Goal: Check status: Check status

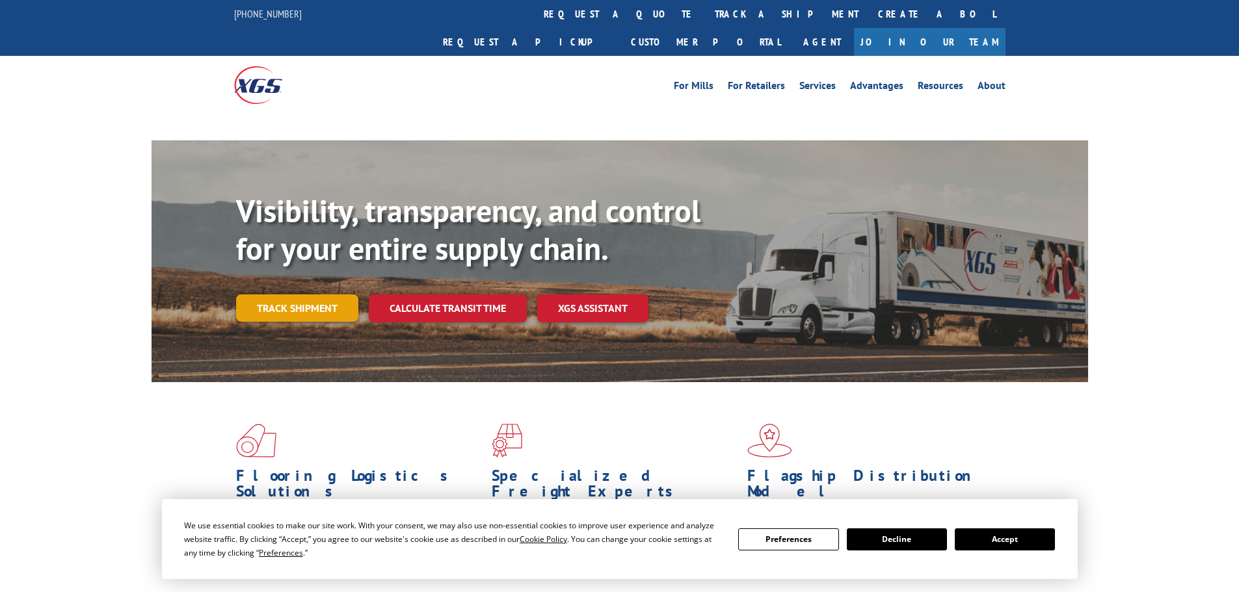
click at [300, 295] on link "Track shipment" at bounding box center [297, 308] width 122 height 27
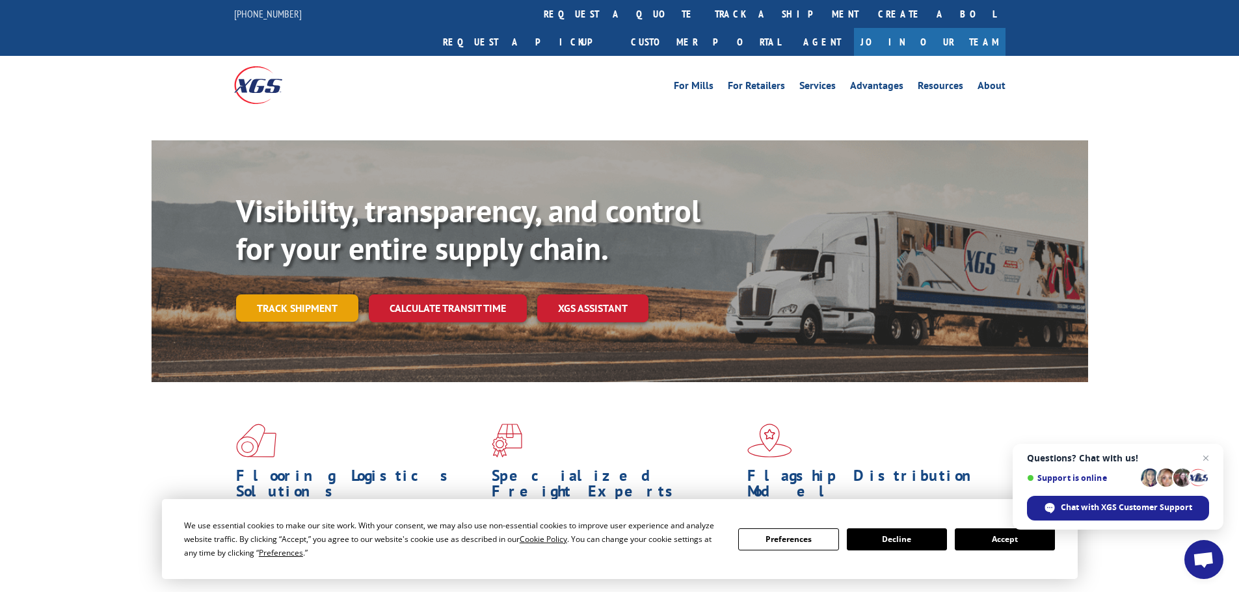
click at [321, 295] on link "Track shipment" at bounding box center [297, 308] width 122 height 27
click at [1207, 456] on span "Close chat" at bounding box center [1206, 459] width 16 height 16
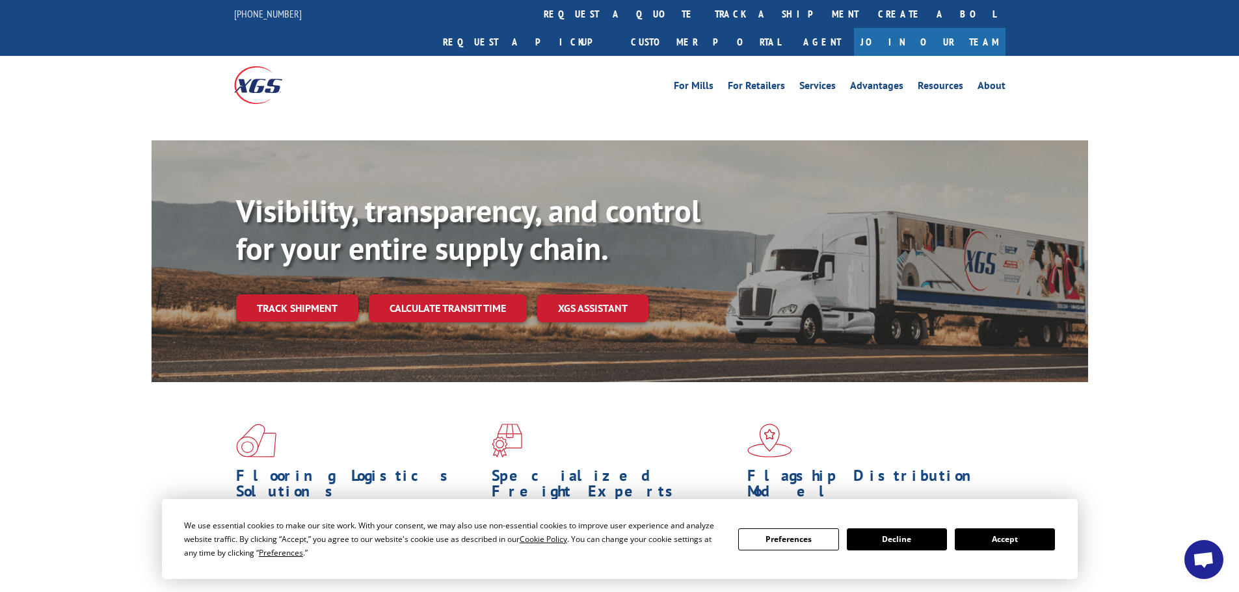
click at [1002, 538] on button "Accept" at bounding box center [1004, 540] width 100 height 22
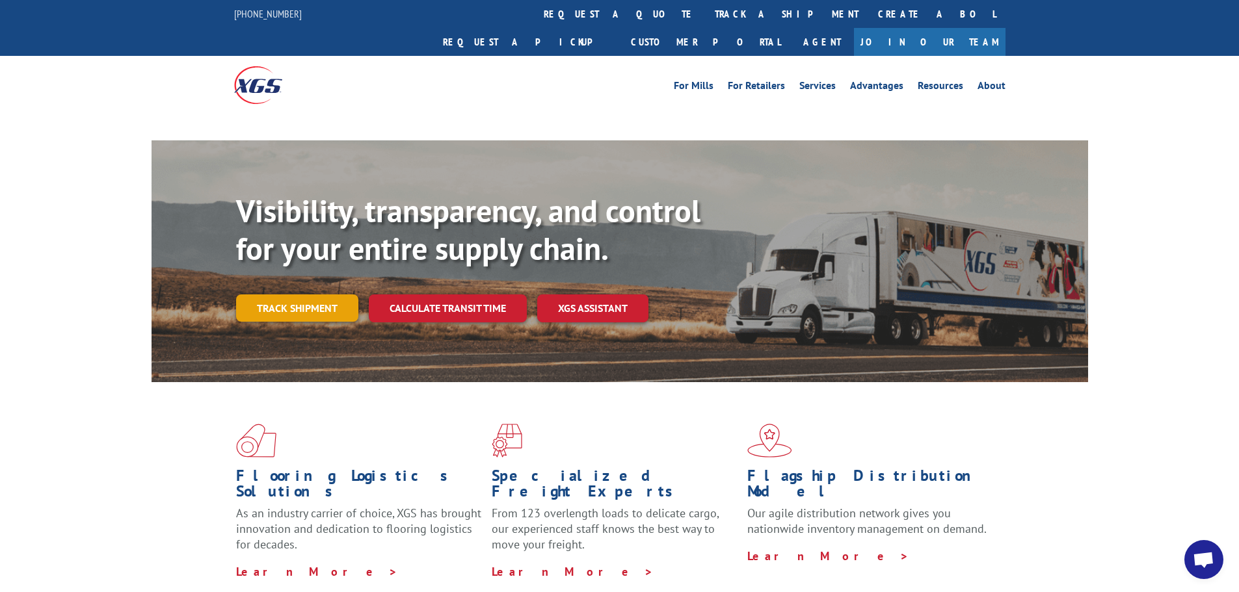
click at [289, 295] on link "Track shipment" at bounding box center [297, 308] width 122 height 27
click at [309, 295] on link "Track shipment" at bounding box center [297, 308] width 122 height 27
click at [322, 295] on link "Track shipment" at bounding box center [297, 308] width 122 height 27
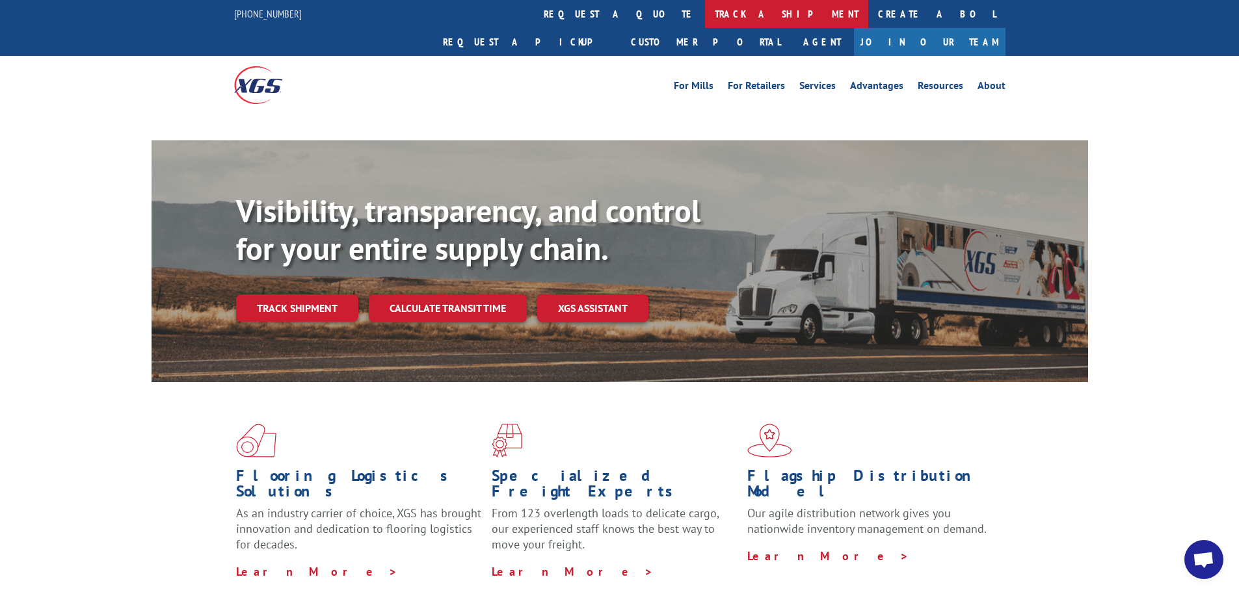
click at [705, 10] on link "track a shipment" at bounding box center [786, 14] width 163 height 28
click at [705, 8] on link "track a shipment" at bounding box center [786, 14] width 163 height 28
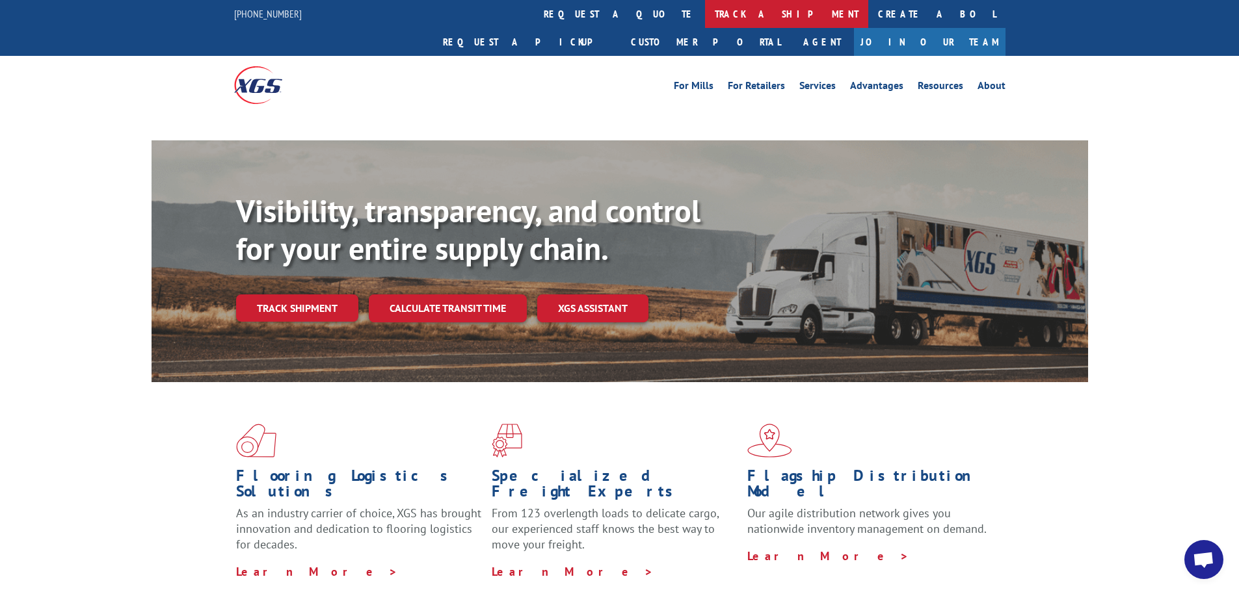
click at [705, 8] on link "track a shipment" at bounding box center [786, 14] width 163 height 28
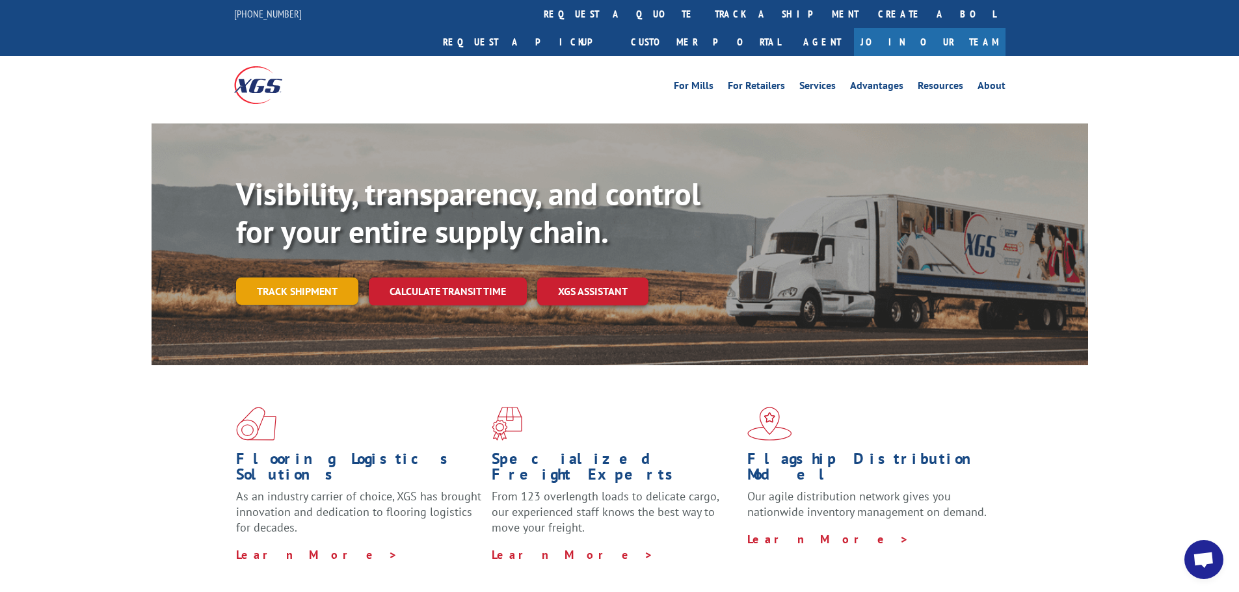
click at [296, 278] on link "Track shipment" at bounding box center [297, 291] width 122 height 27
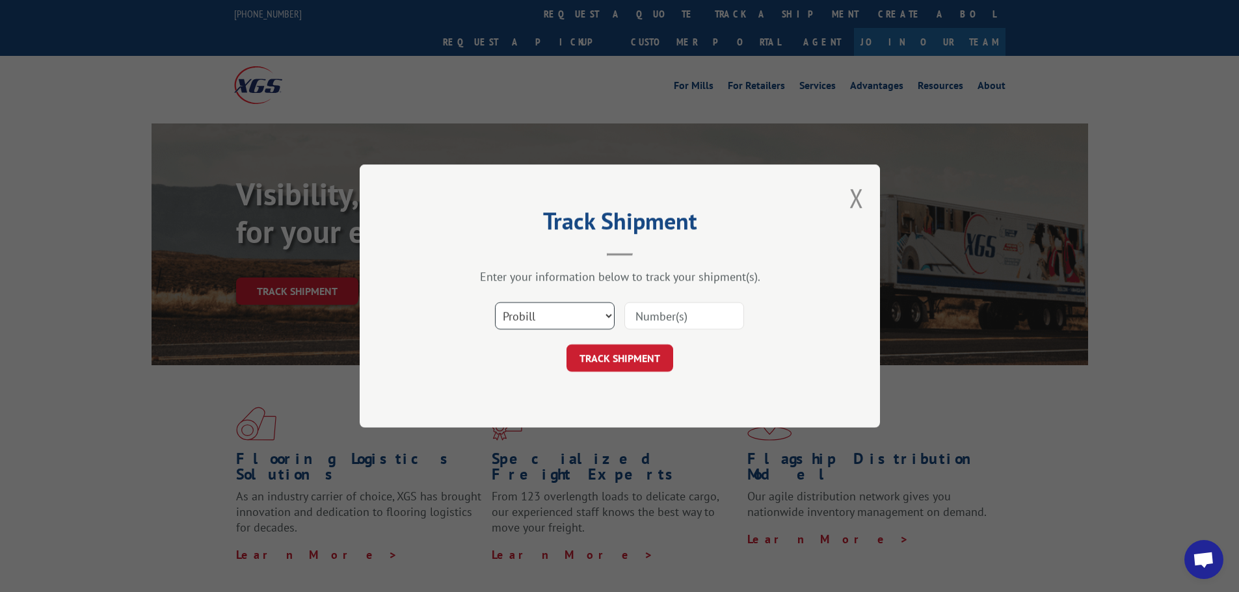
click at [581, 317] on select "Select category... Probill BOL PO" at bounding box center [555, 315] width 120 height 27
select select "bol"
click at [495, 302] on select "Select category... Probill BOL PO" at bounding box center [555, 315] width 120 height 27
click at [690, 324] on input at bounding box center [684, 315] width 120 height 27
paste input "6047161"
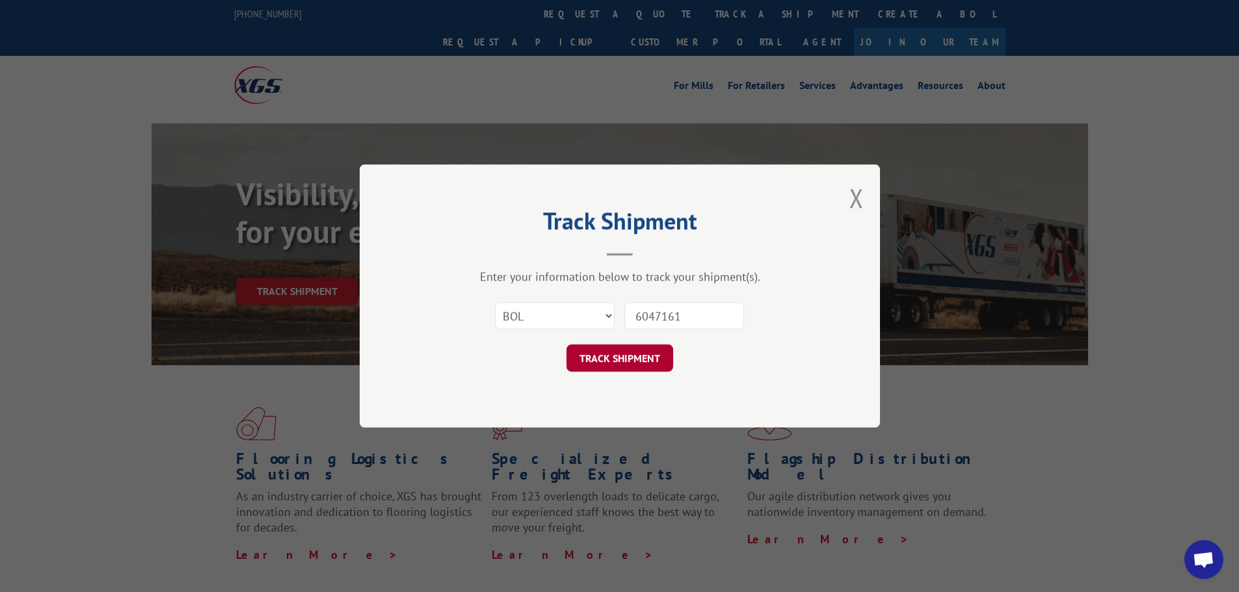
type input "6047161"
click at [634, 365] on button "TRACK SHIPMENT" at bounding box center [619, 358] width 107 height 27
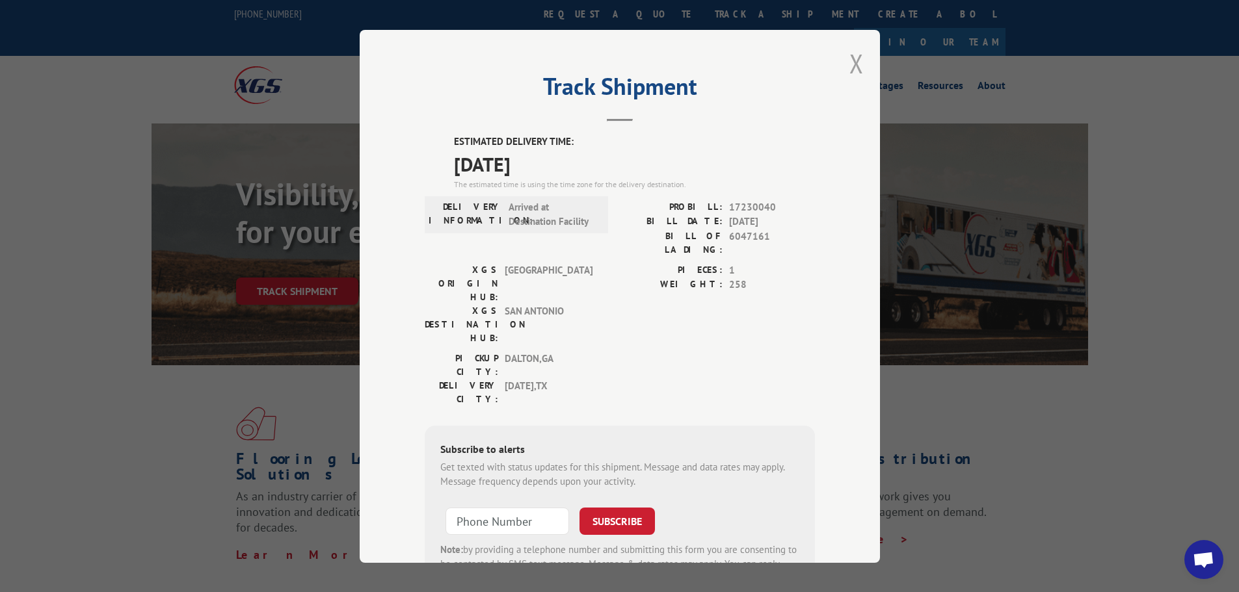
click at [849, 62] on button "Close modal" at bounding box center [856, 63] width 14 height 34
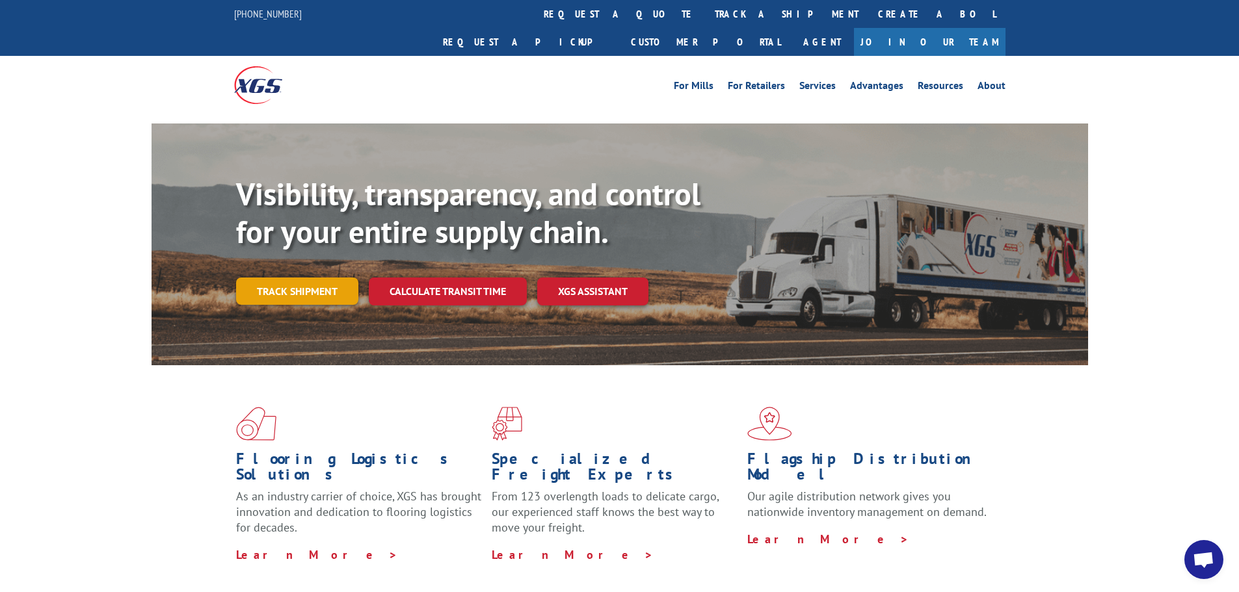
click at [319, 278] on link "Track shipment" at bounding box center [297, 291] width 122 height 27
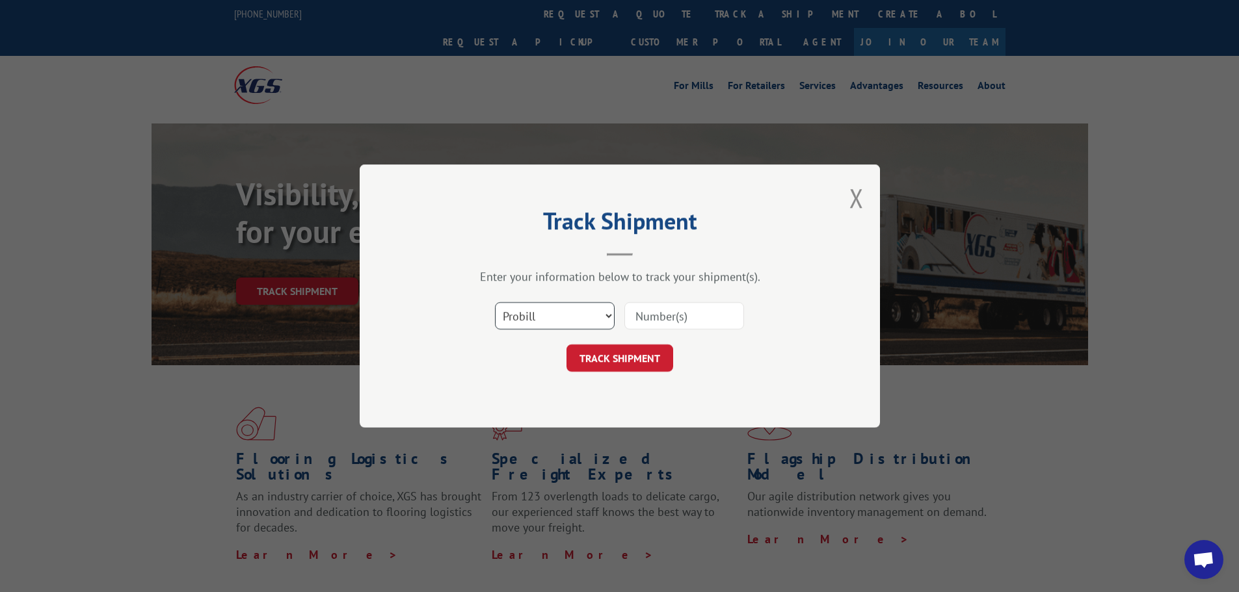
click at [589, 312] on select "Select category... Probill BOL PO" at bounding box center [555, 315] width 120 height 27
select select "bol"
click at [495, 302] on select "Select category... Probill BOL PO" at bounding box center [555, 315] width 120 height 27
paste input "854345"
type input "854345"
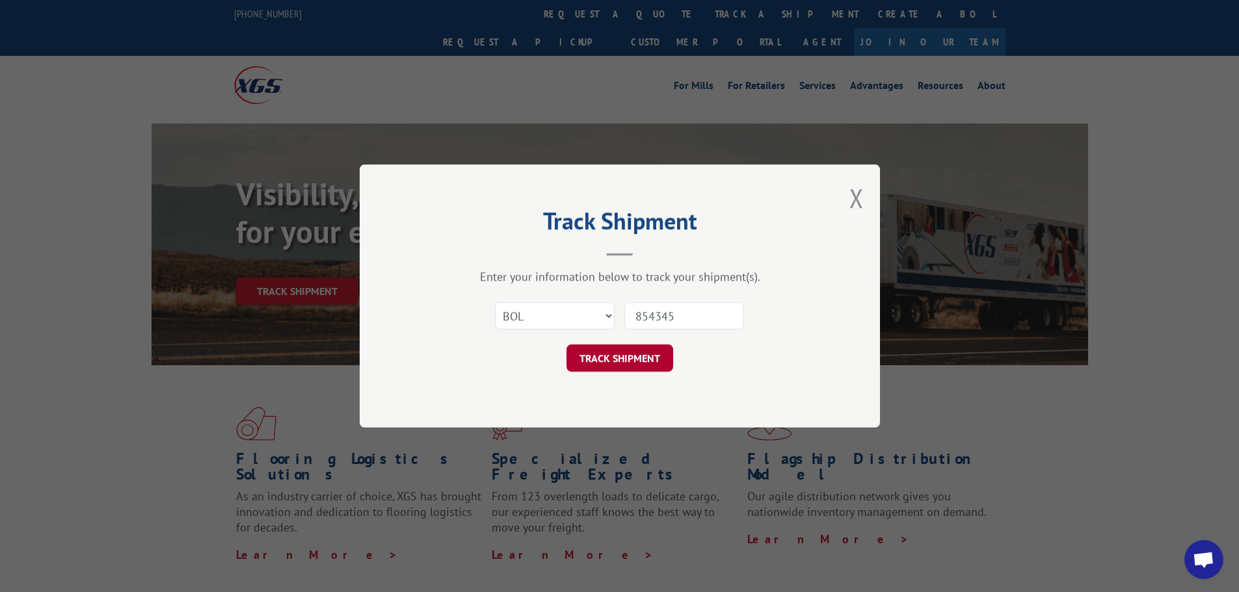
click at [627, 363] on button "TRACK SHIPMENT" at bounding box center [619, 358] width 107 height 27
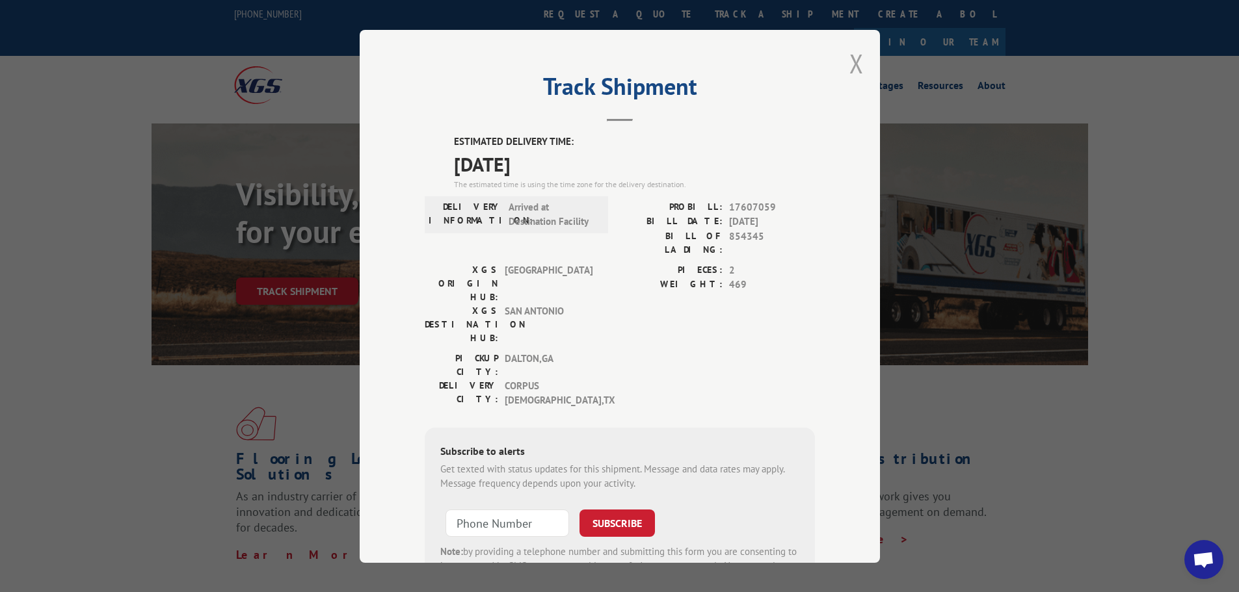
click at [849, 62] on button "Close modal" at bounding box center [856, 63] width 14 height 34
